Goal: Transaction & Acquisition: Subscribe to service/newsletter

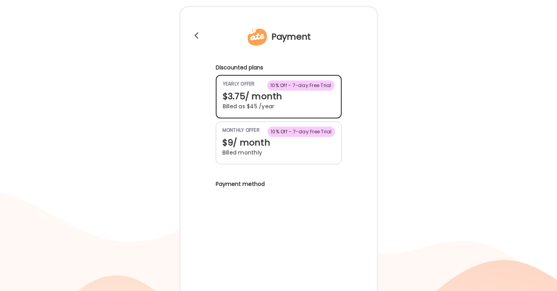
scroll to position [40, 0]
click at [291, 101] on div "$3.75 / month" at bounding box center [279, 96] width 112 height 12
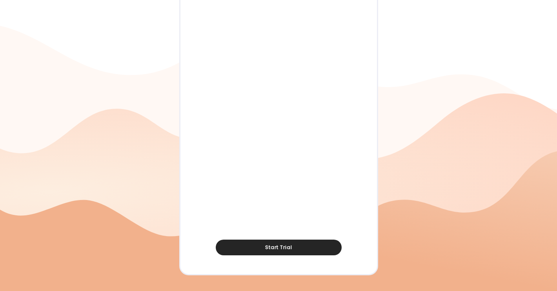
scroll to position [328, 0]
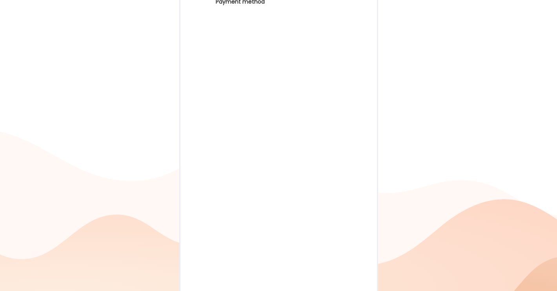
scroll to position [222, 0]
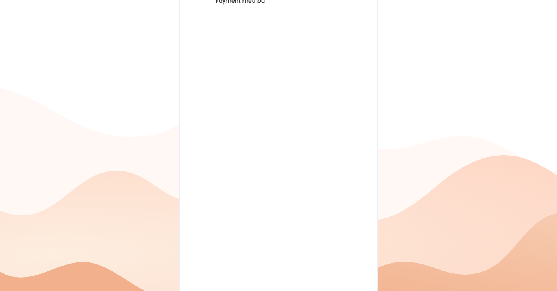
click at [352, 85] on div "Payment Discounted plans 10% Off - 7-day Free Trial yearly offer $3.75 / month …" at bounding box center [278, 80] width 199 height 515
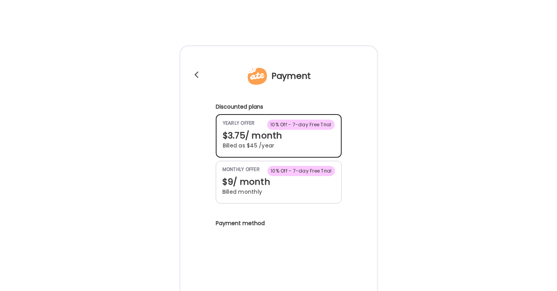
scroll to position [0, 0]
click at [196, 75] on div at bounding box center [196, 75] width 5 height 5
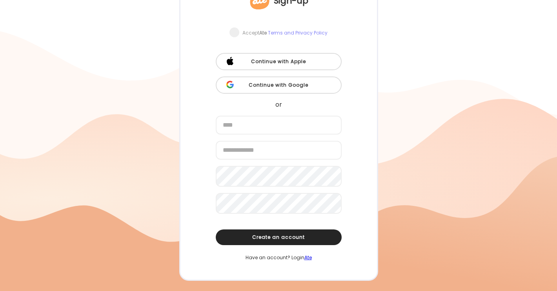
click at [308, 261] on link "Ate" at bounding box center [307, 257] width 7 height 7
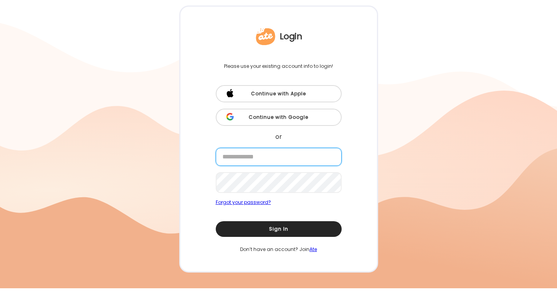
scroll to position [40, 0]
type input "**********"
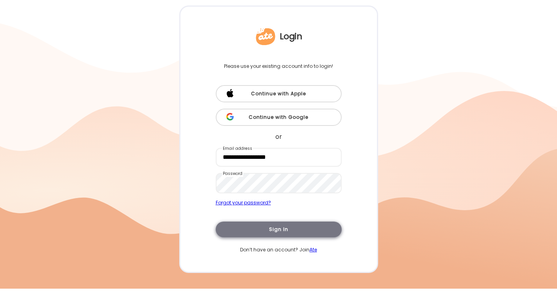
click at [268, 230] on div "Sign In" at bounding box center [279, 230] width 126 height 16
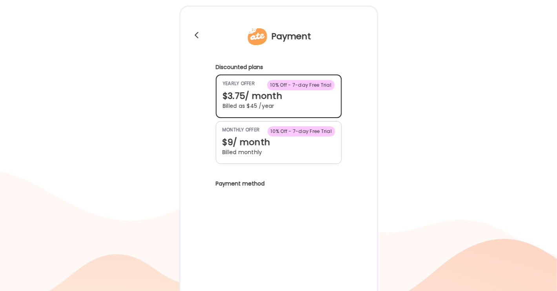
click at [319, 96] on div "$3.75 / month" at bounding box center [279, 96] width 112 height 12
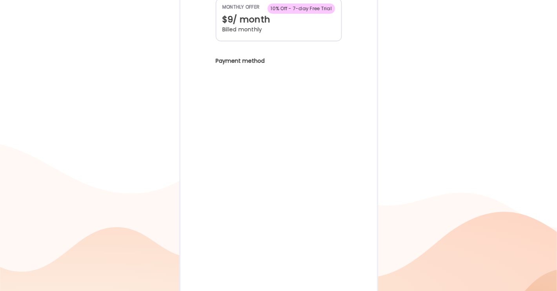
scroll to position [280, 0]
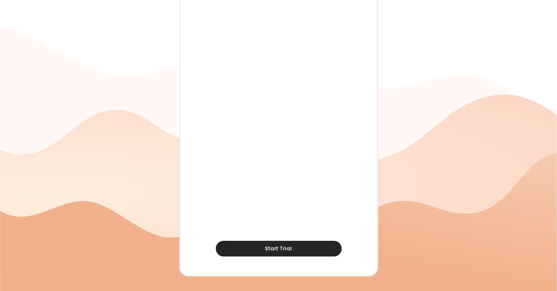
click at [137, 208] on div at bounding box center [278, 6] width 557 height 572
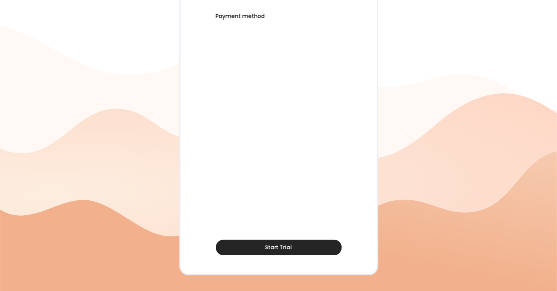
scroll to position [207, 0]
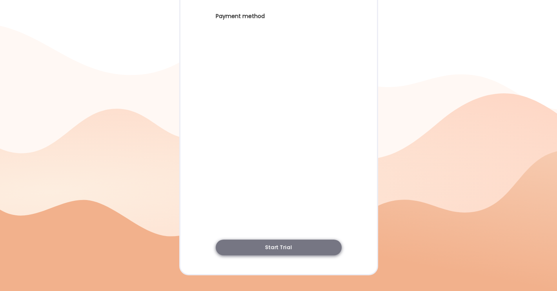
click at [290, 247] on span "Start Trial" at bounding box center [278, 247] width 27 height 7
